Goal: Check status: Check status

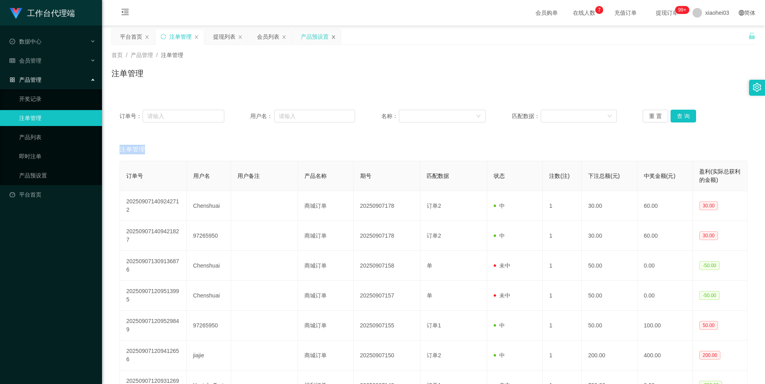
click at [336, 36] on icon "图标: close" at bounding box center [333, 37] width 5 height 5
click at [44, 175] on link "产品预设置" at bounding box center [57, 175] width 77 height 16
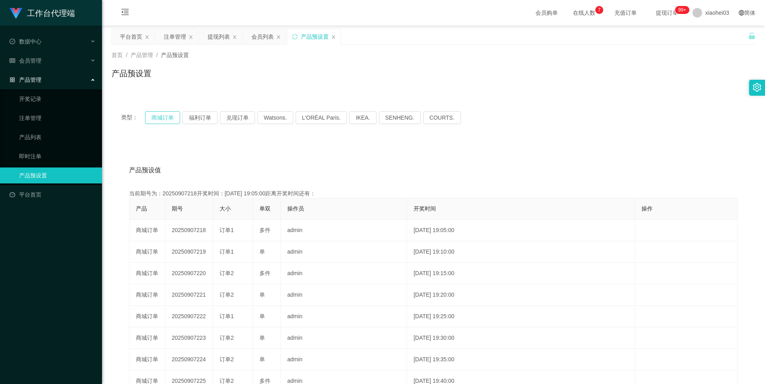
click at [169, 121] on button "商城订单" at bounding box center [162, 117] width 35 height 13
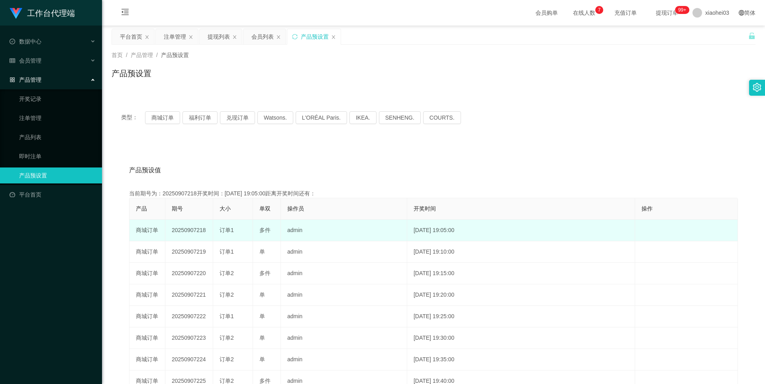
click at [196, 234] on td "20250907218" at bounding box center [189, 231] width 48 height 22
copy td "20250907218"
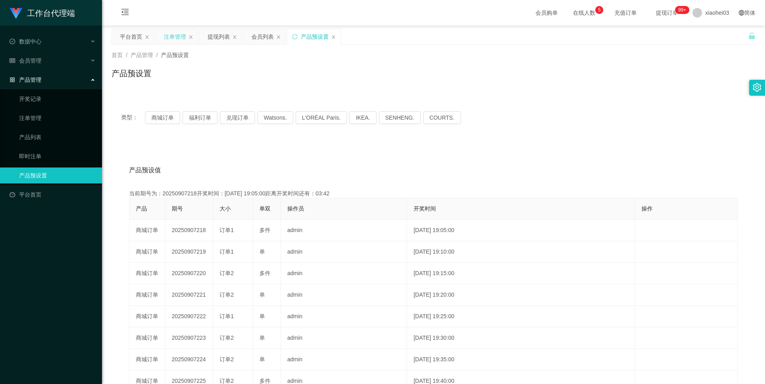
click at [183, 37] on div "注单管理" at bounding box center [175, 36] width 22 height 15
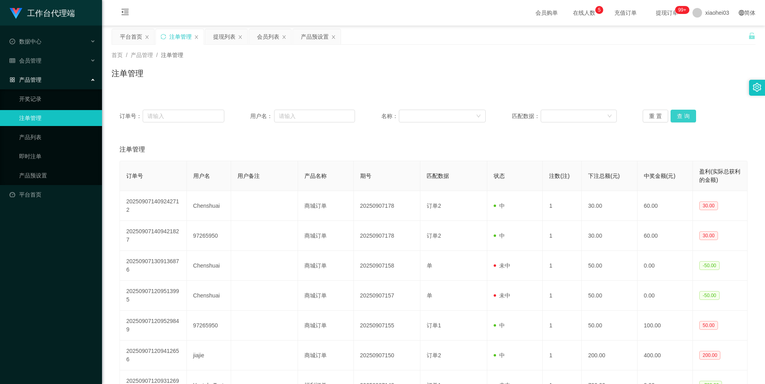
click at [672, 116] on button "查 询" at bounding box center [684, 116] width 26 height 13
click at [672, 116] on div "重 置 查 询" at bounding box center [695, 116] width 105 height 13
